Goal: Information Seeking & Learning: Compare options

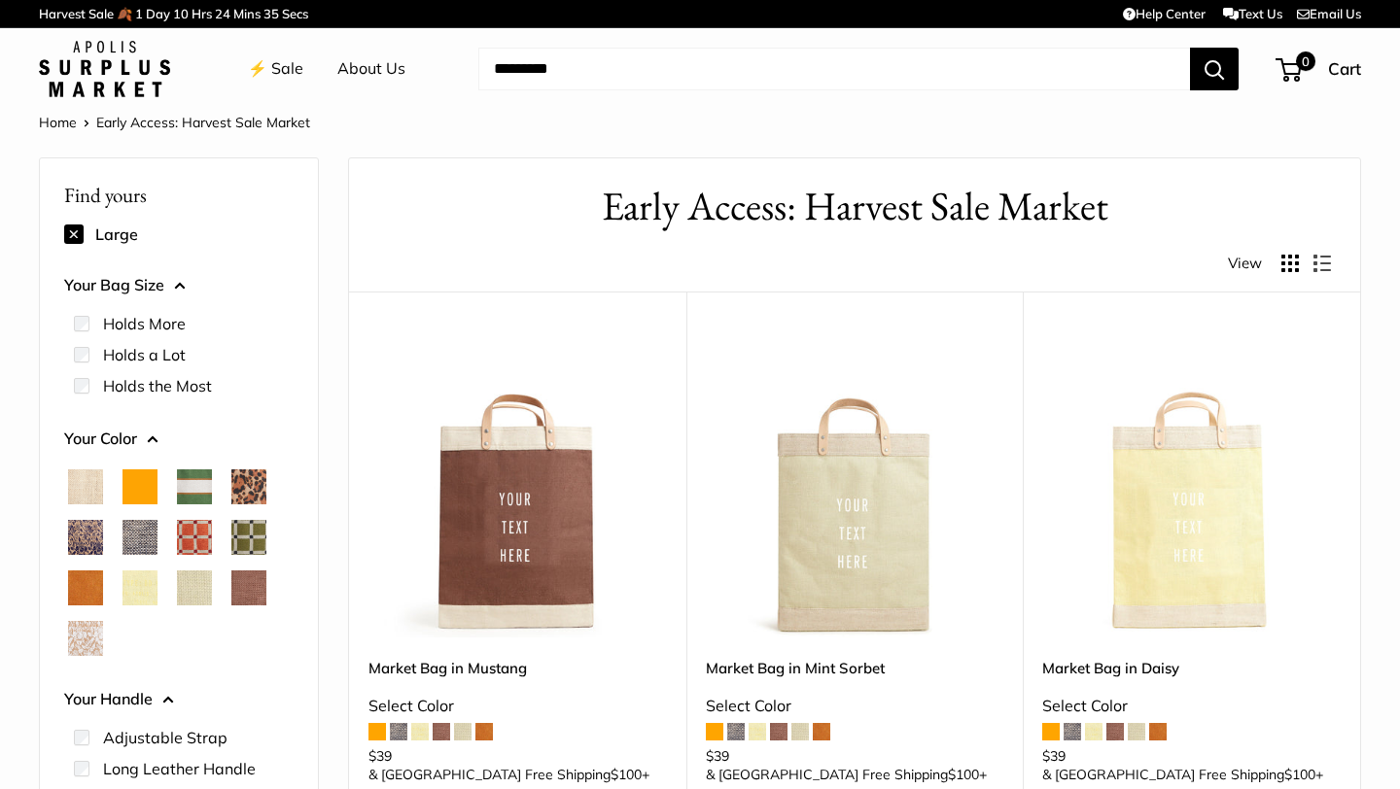
click at [181, 538] on span "Chenille Window Brick" at bounding box center [194, 537] width 35 height 35
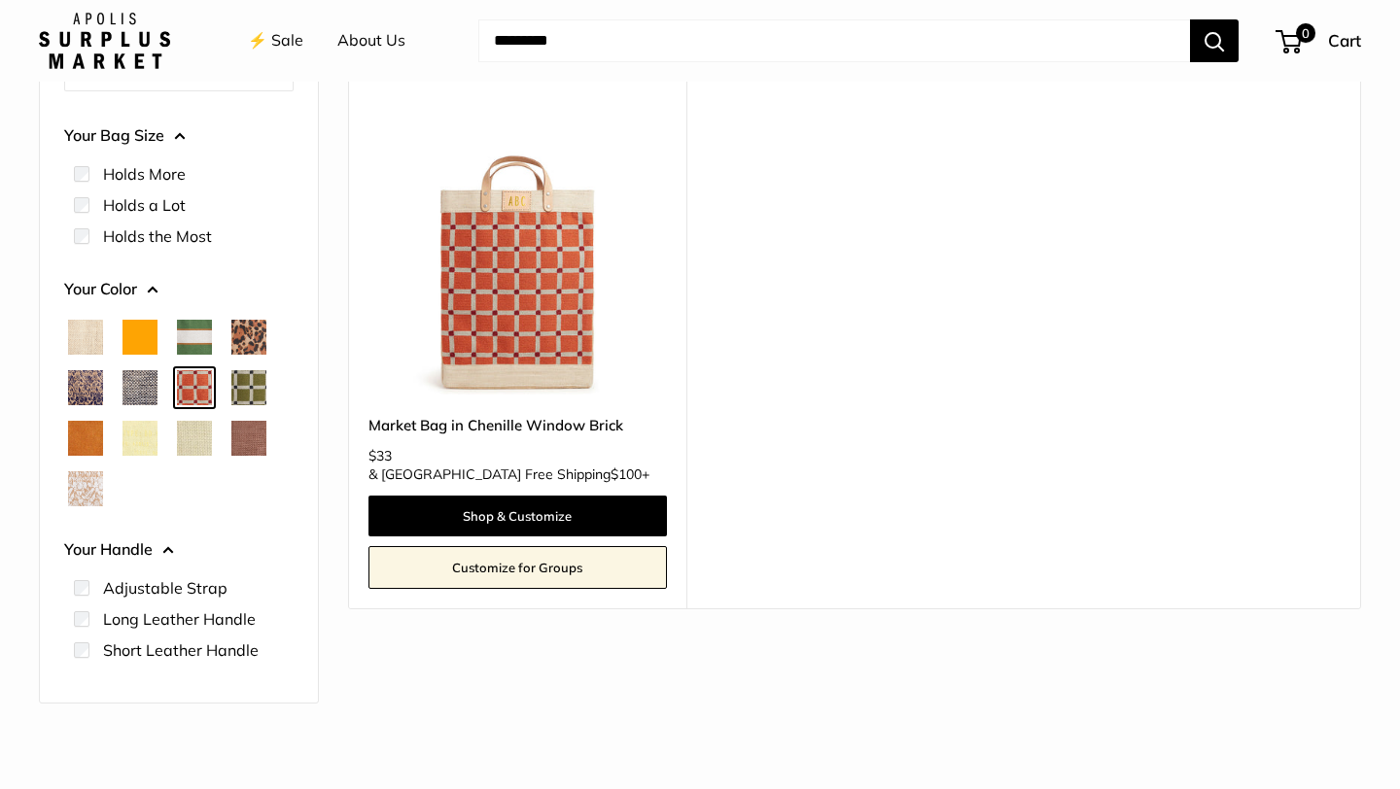
scroll to position [248, 0]
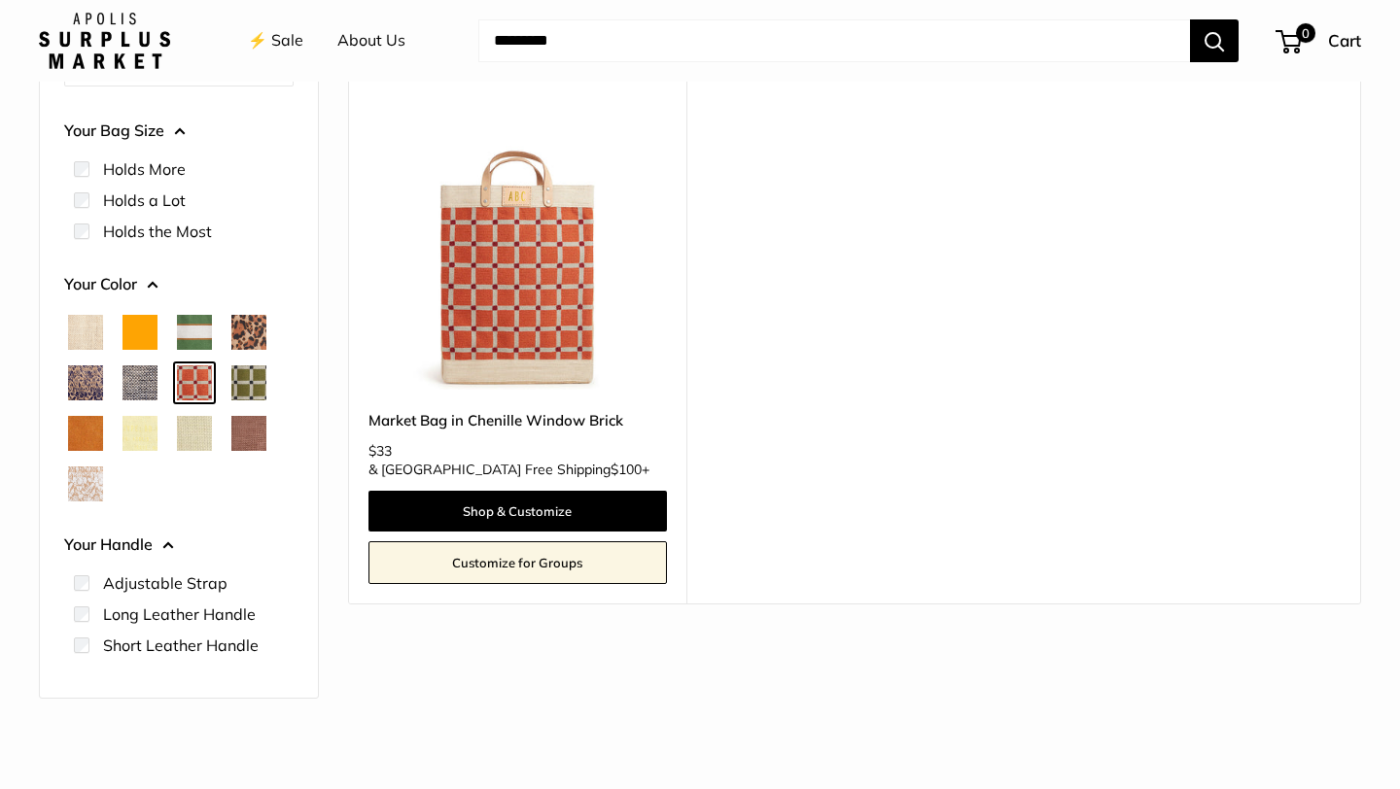
click at [261, 386] on span "Chenille Window Sage" at bounding box center [248, 383] width 35 height 35
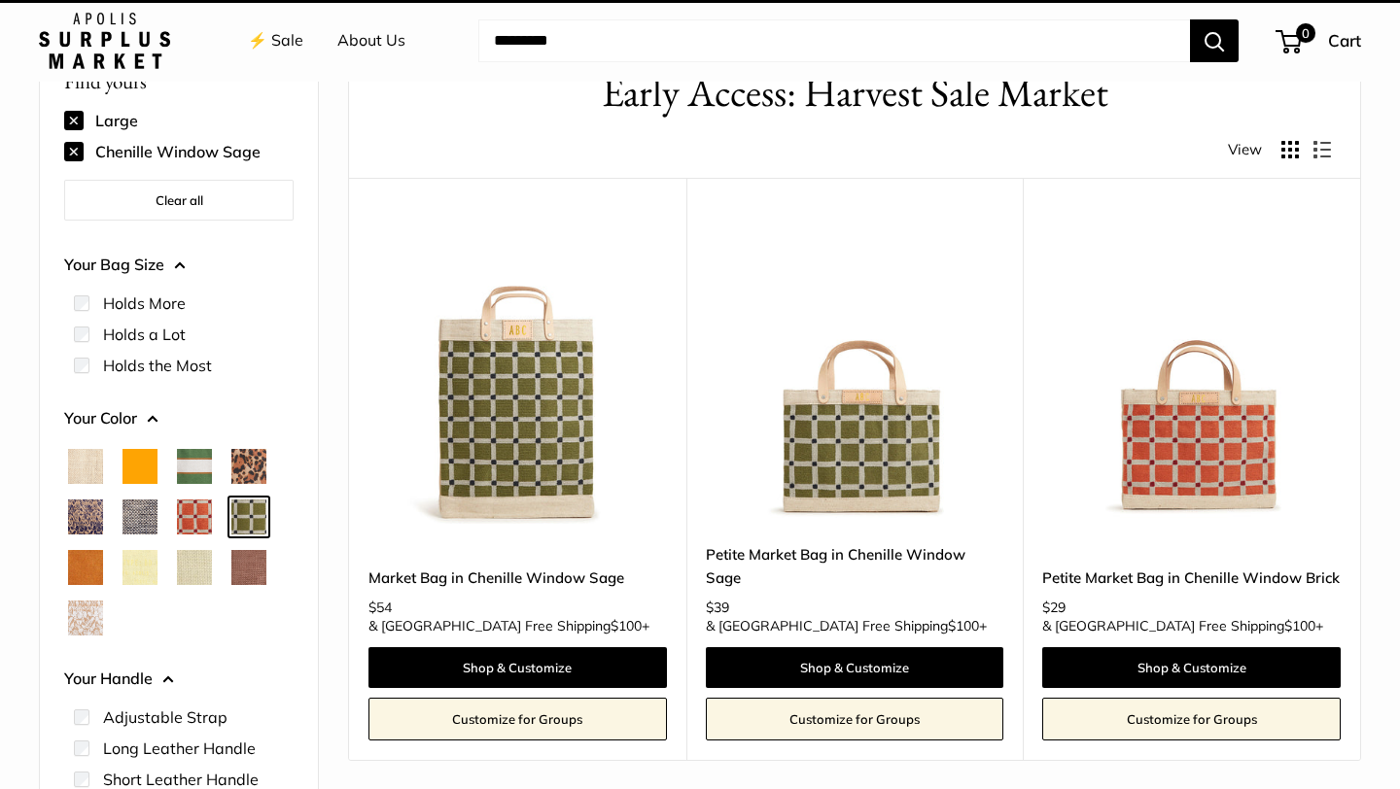
scroll to position [52, 0]
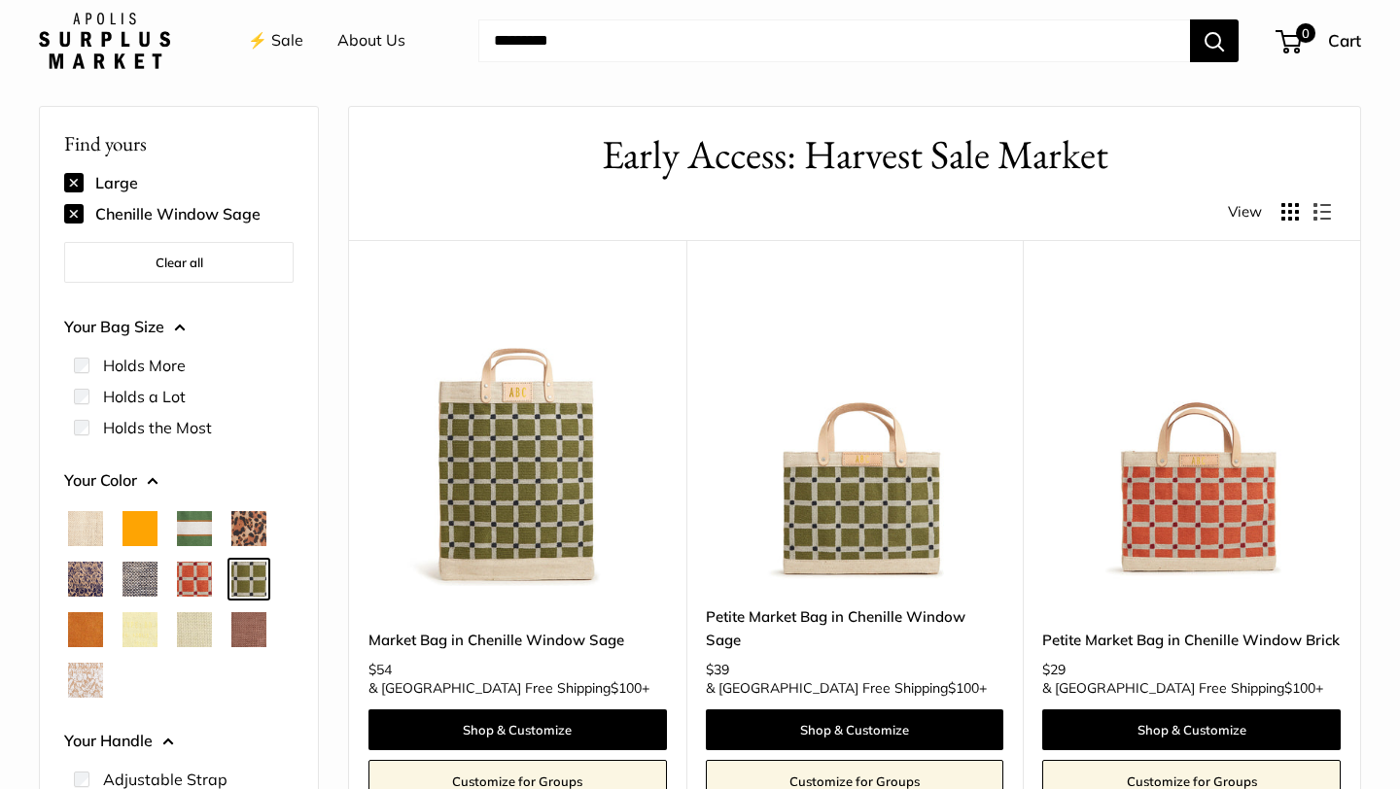
click at [146, 578] on span "Chambray" at bounding box center [140, 579] width 35 height 35
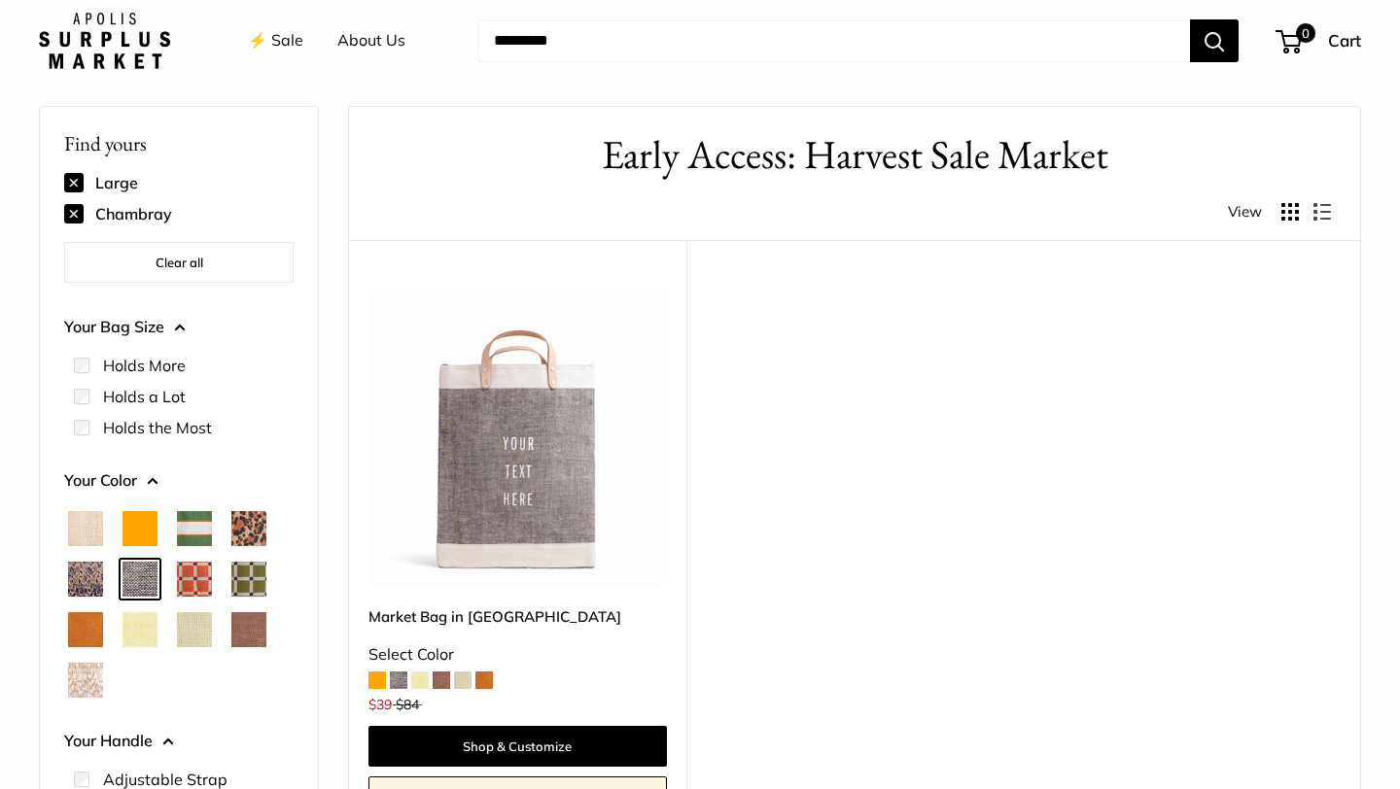
click at [89, 579] on span "Blue Porcelain" at bounding box center [85, 579] width 35 height 35
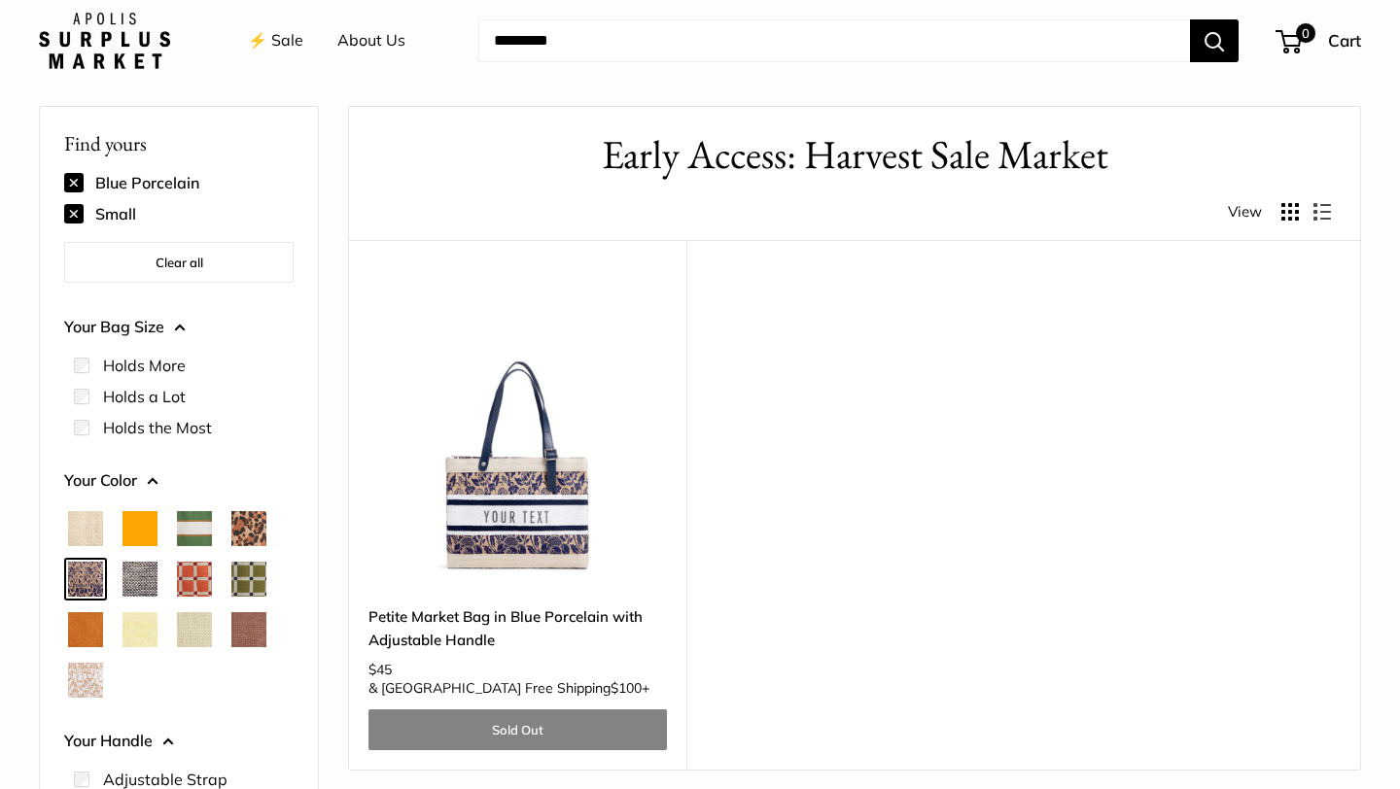
click at [219, 311] on div "Your Bag Size Holds the Most" at bounding box center [178, 384] width 229 height 154
click at [201, 271] on button "Clear all" at bounding box center [178, 262] width 229 height 41
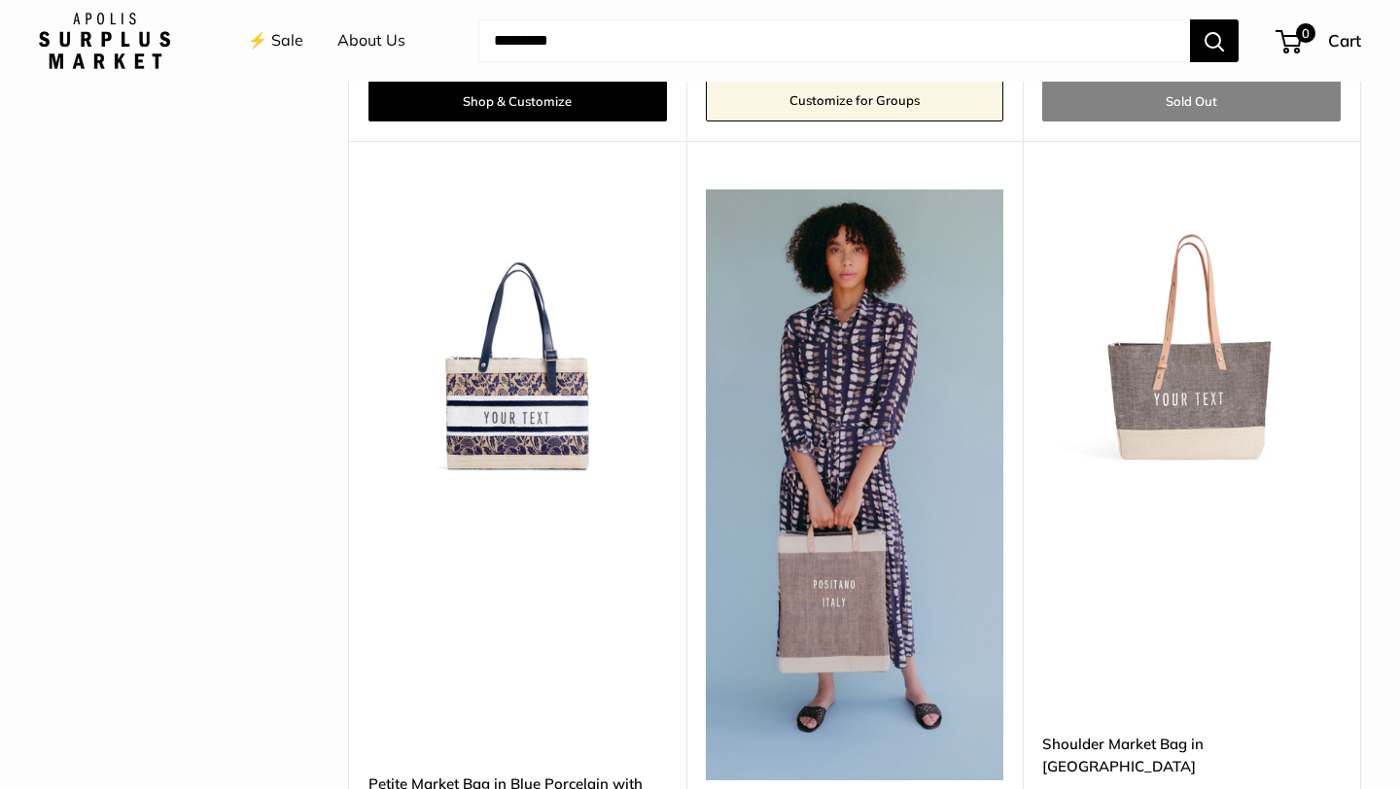
scroll to position [5119, 0]
